Goal: Task Accomplishment & Management: Use online tool/utility

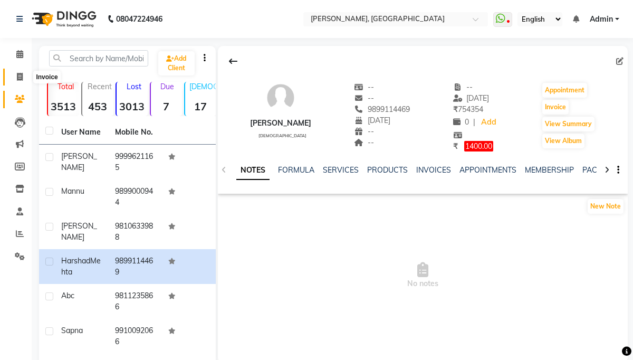
click at [24, 80] on span at bounding box center [20, 77] width 18 height 12
select select "service"
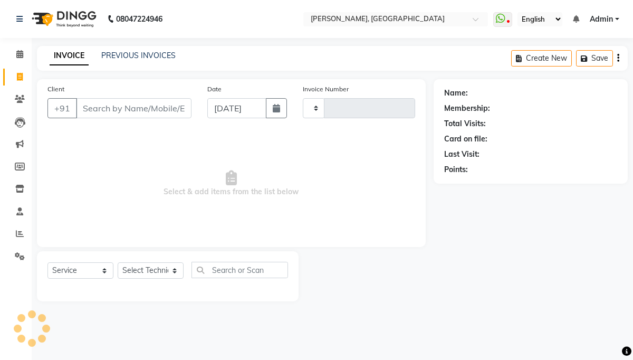
type input "0001"
select select "8969"
click at [24, 53] on span at bounding box center [20, 55] width 18 height 12
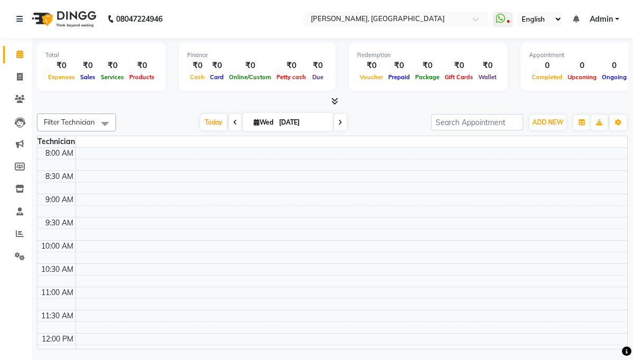
click at [333, 98] on icon at bounding box center [334, 101] width 7 height 8
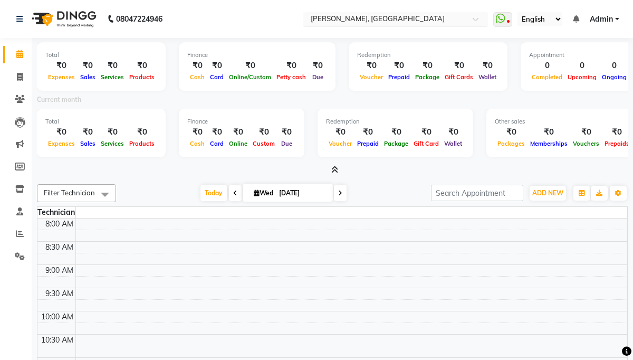
click at [411, 20] on input "text" at bounding box center [385, 20] width 153 height 11
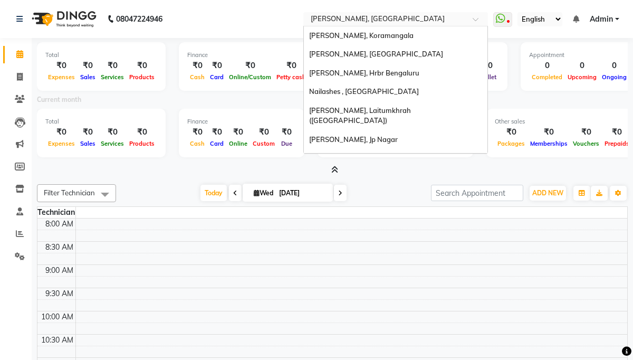
scroll to position [187, 0]
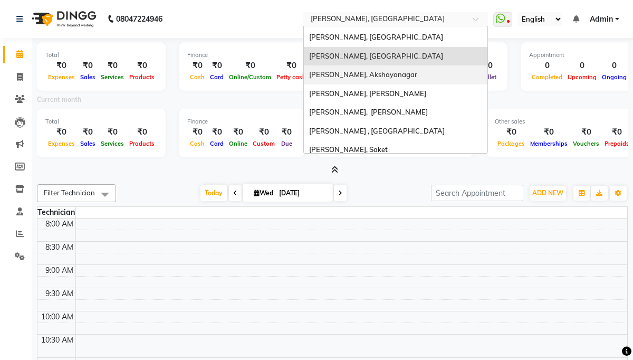
click at [408, 65] on div "[PERSON_NAME], Akshayanagar" at bounding box center [396, 74] width 184 height 19
